Goal: Transaction & Acquisition: Purchase product/service

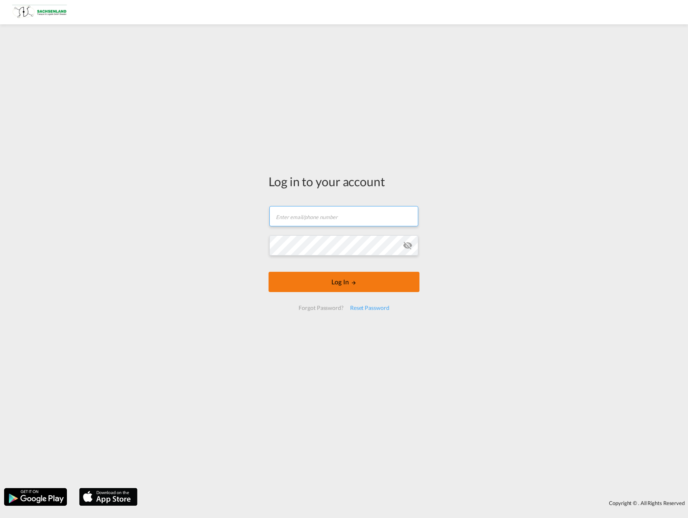
type input "[PERSON_NAME][EMAIL_ADDRESS][DOMAIN_NAME]"
click at [290, 287] on button "Log In" at bounding box center [343, 282] width 151 height 20
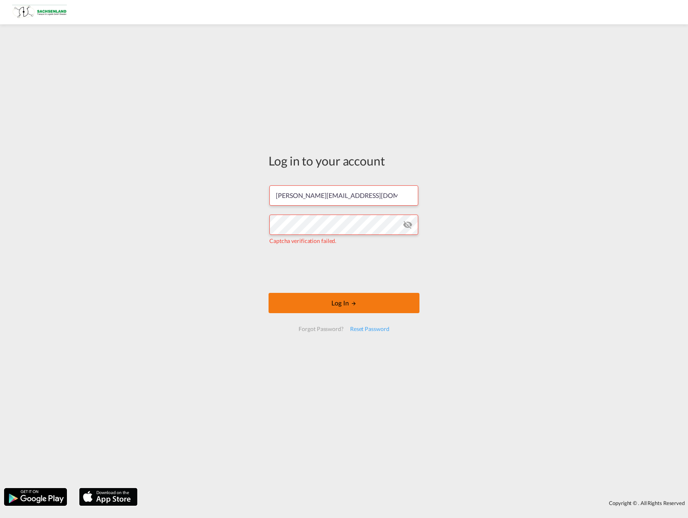
click at [298, 296] on button "Log In" at bounding box center [343, 303] width 151 height 20
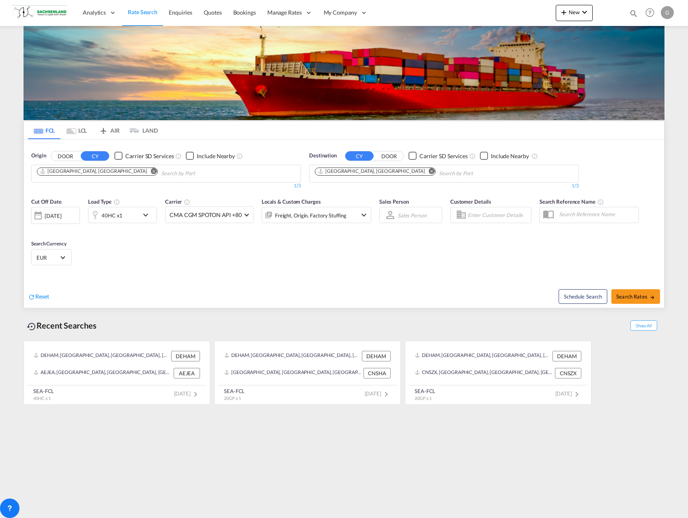
click at [429, 172] on md-icon "Remove" at bounding box center [432, 171] width 6 height 6
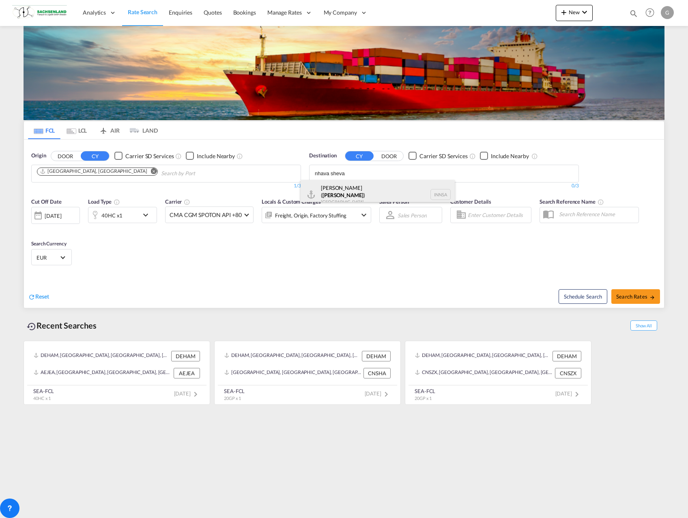
type input "nhava sheva"
click at [356, 193] on div "[PERSON_NAME] ( [GEOGRAPHIC_DATA] ) [GEOGRAPHIC_DATA] [GEOGRAPHIC_DATA]" at bounding box center [378, 194] width 154 height 29
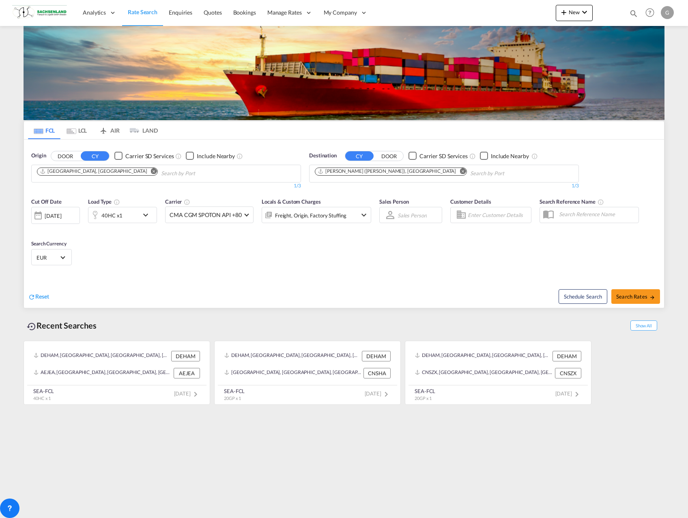
click at [648, 301] on button "Search Rates" at bounding box center [635, 296] width 49 height 15
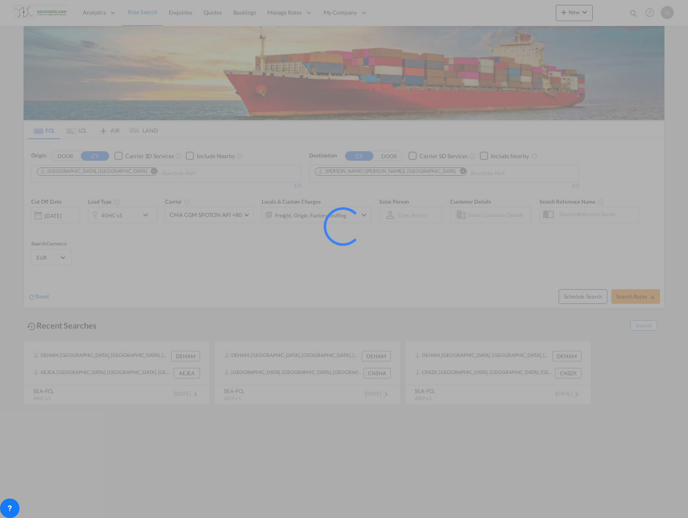
type input "DEHAM to INNSA / [DATE]"
